Goal: Transaction & Acquisition: Obtain resource

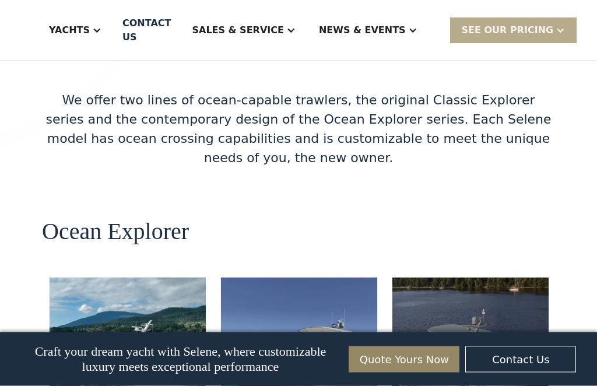
scroll to position [2104, 0]
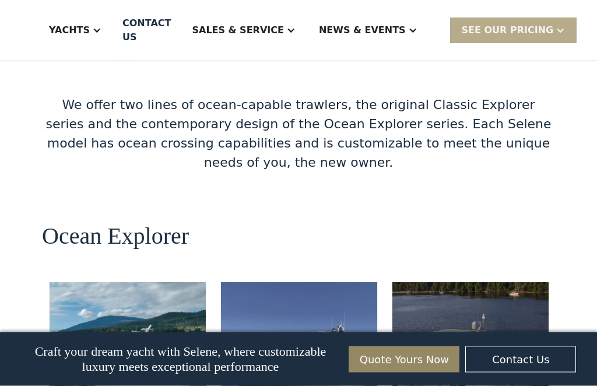
click at [531, 23] on div "SEE Our Pricing" at bounding box center [507, 30] width 92 height 14
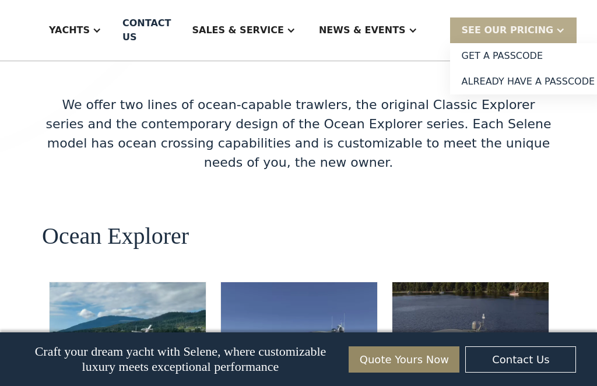
click at [534, 52] on link "Get a PASSCODE" at bounding box center [528, 56] width 157 height 26
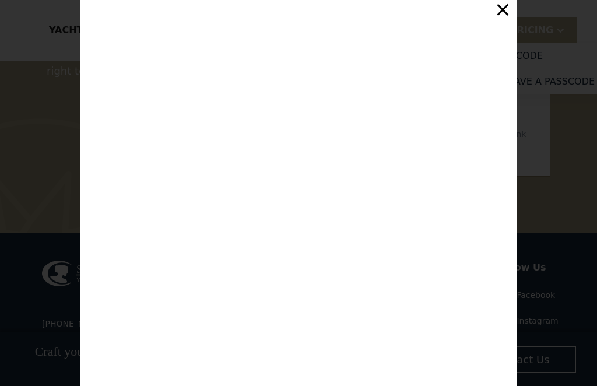
scroll to position [6406, 0]
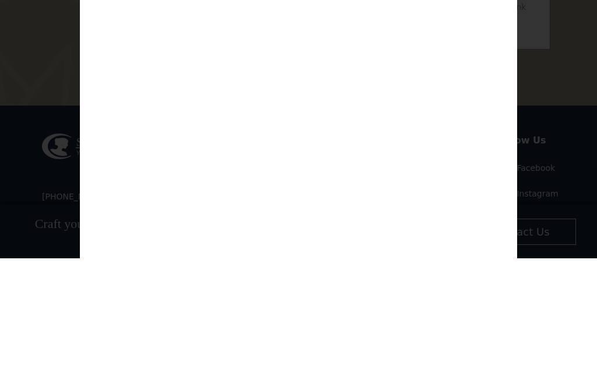
click at [565, 86] on div "Customize Your Selene Yacht & Access Personalized Pricing Complete the form to …" at bounding box center [298, 193] width 597 height 386
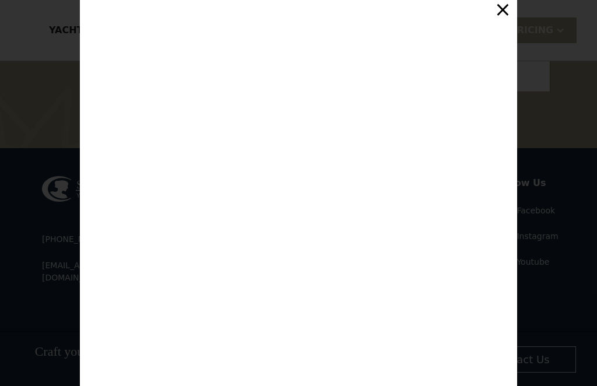
scroll to position [0, 0]
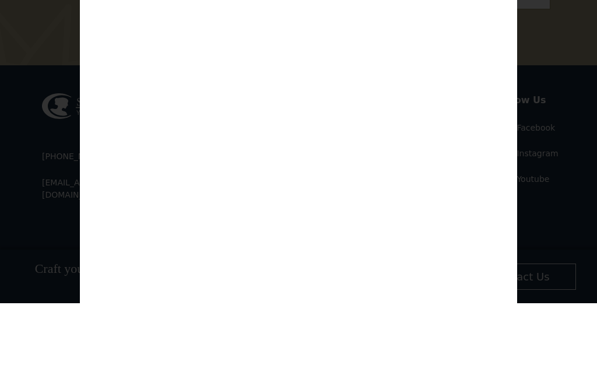
type input "**********"
type input "******"
type input "*******"
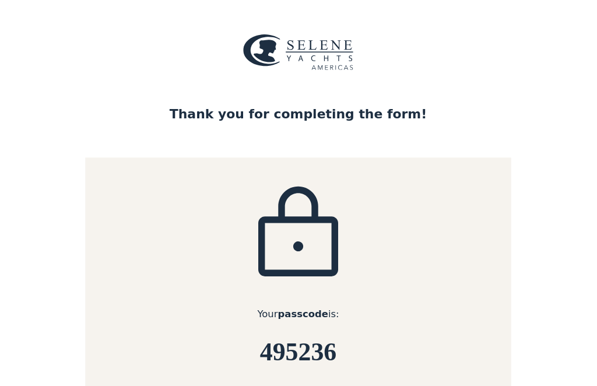
scroll to position [126, 0]
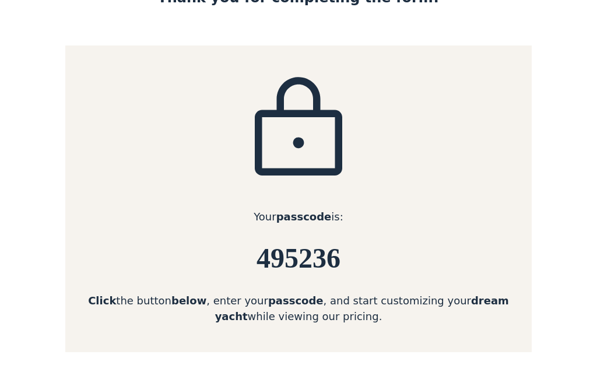
click at [495, 235] on div "Your passcode is: 495236 Click the button below , enter your passcode , and sta…" at bounding box center [298, 199] width 466 height 306
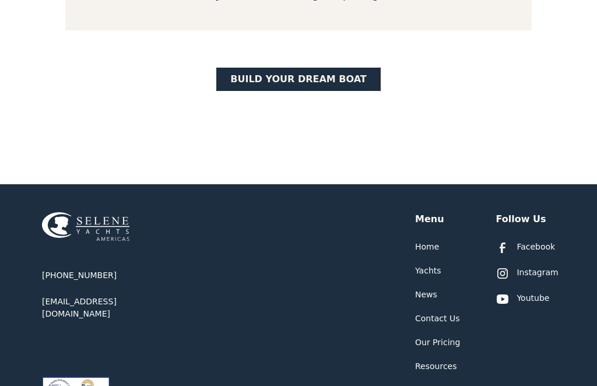
scroll to position [447, 0]
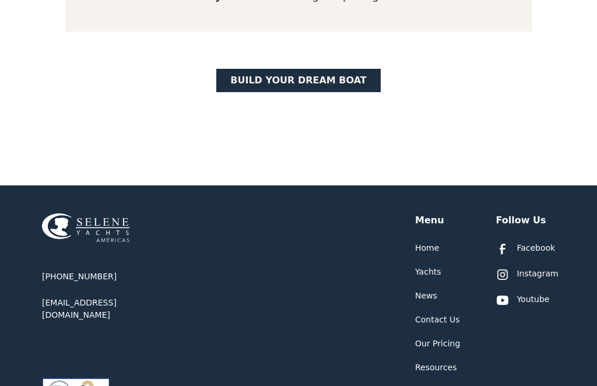
click at [337, 76] on link "BUILD yOUR dream boat" at bounding box center [298, 80] width 164 height 23
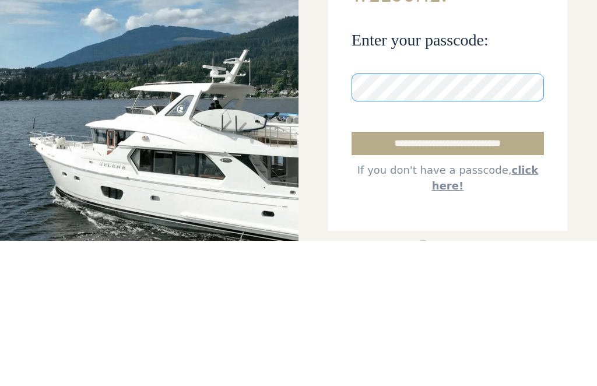
click at [447, 277] on input "**********" at bounding box center [447, 288] width 192 height 23
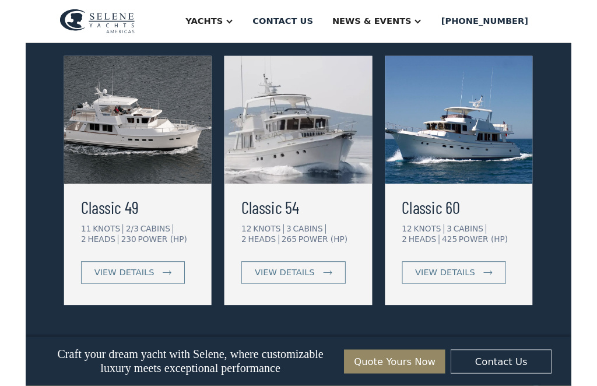
scroll to position [617, 0]
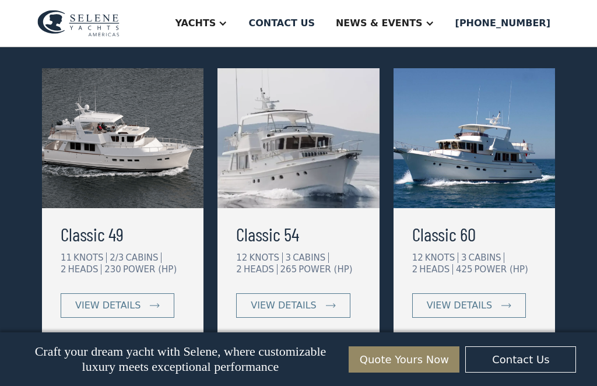
click at [146, 299] on link "view details" at bounding box center [118, 305] width 114 height 24
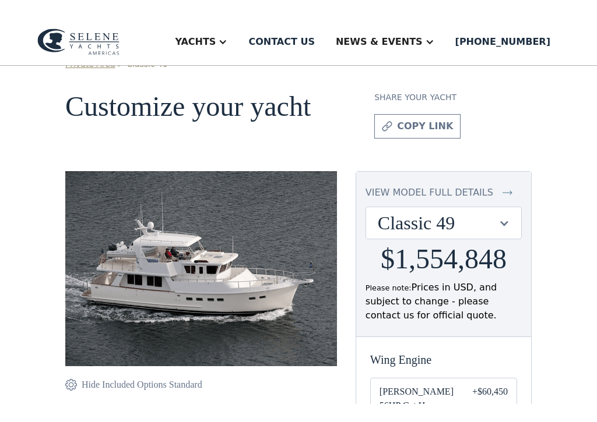
scroll to position [26, 0]
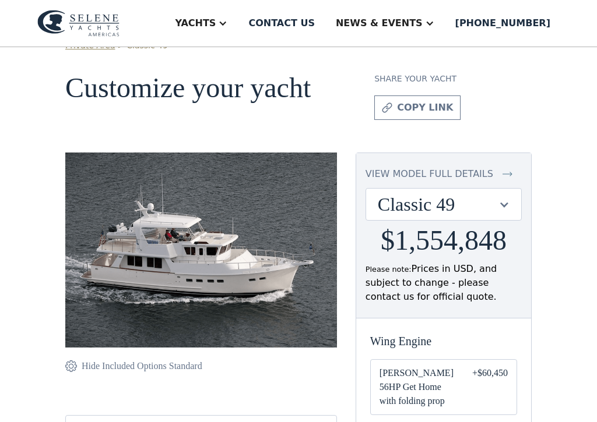
click at [227, 20] on div at bounding box center [222, 23] width 9 height 9
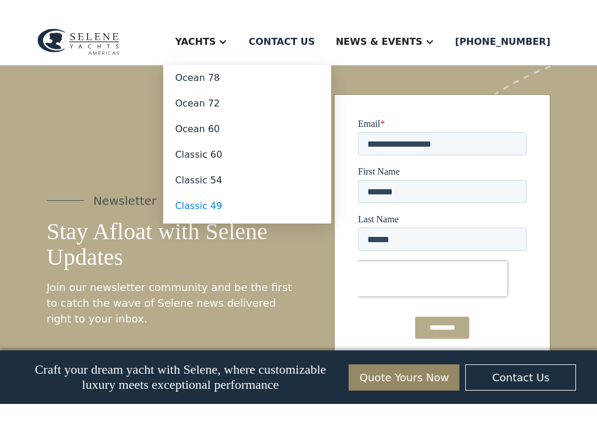
scroll to position [1446, 0]
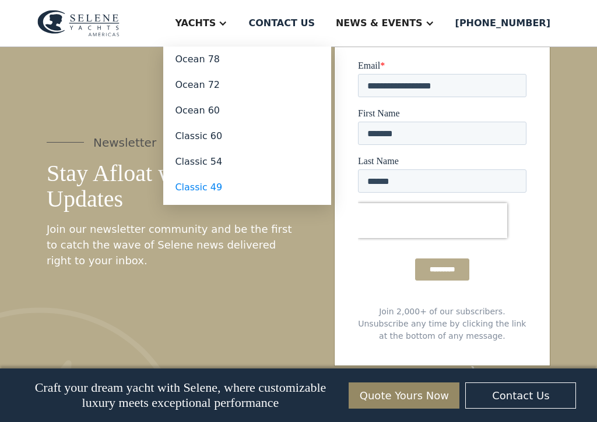
click at [163, 322] on div "Newsletter Stay Afloat with Selene Updates Join our newsletter community and be…" at bounding box center [298, 201] width 503 height 330
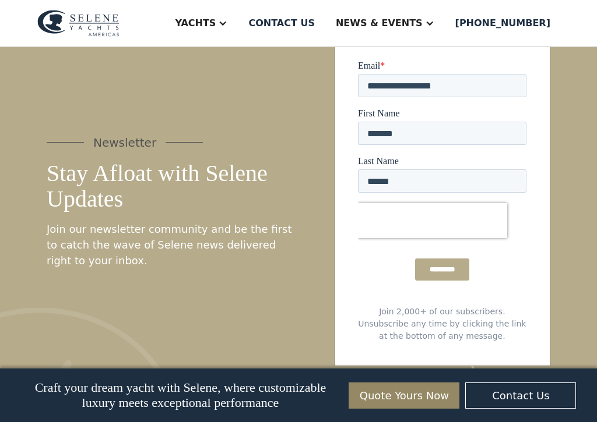
click at [157, 295] on div "Newsletter Stay Afloat with Selene Updates Join our newsletter community and be…" at bounding box center [298, 201] width 503 height 330
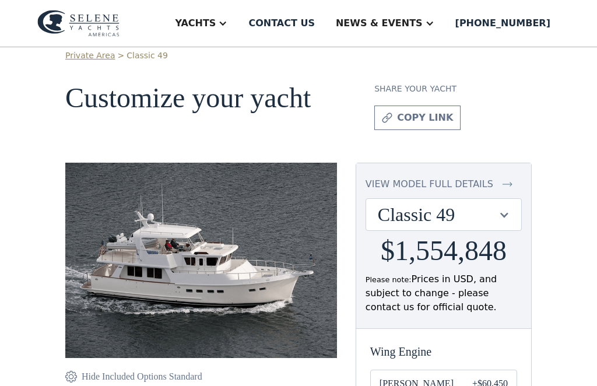
scroll to position [14, 0]
